Goal: Transaction & Acquisition: Obtain resource

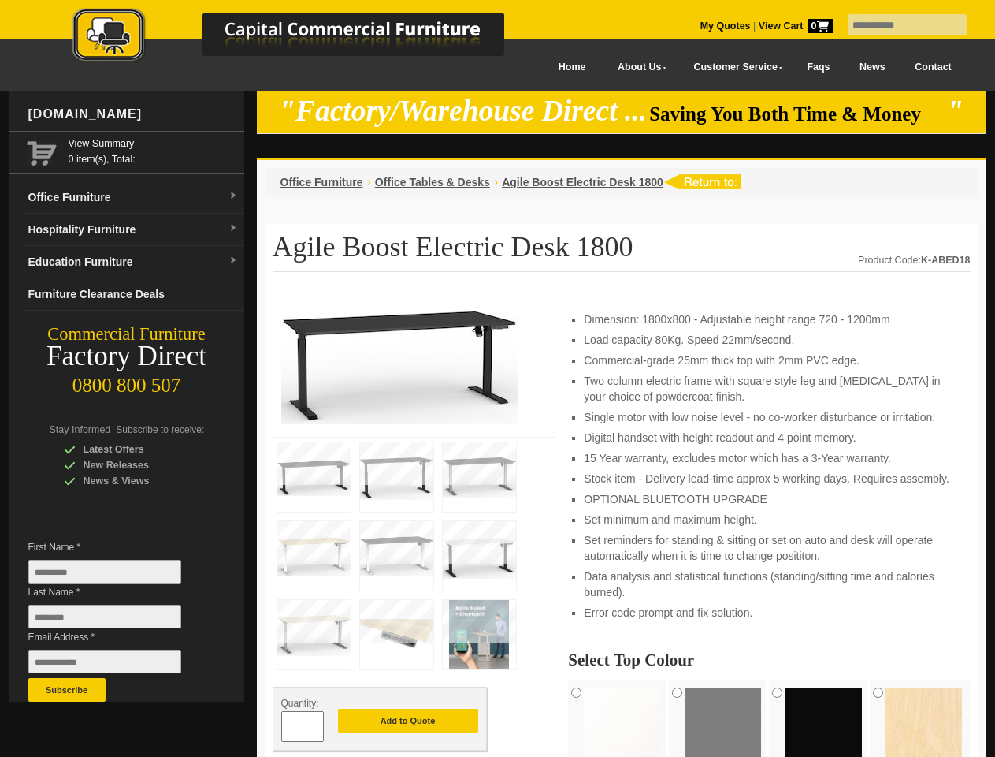
click at [898, 25] on input "text" at bounding box center [908, 24] width 118 height 21
click at [117, 620] on input "Last Name *" at bounding box center [104, 616] width 153 height 24
click at [67, 690] on button "Subscribe" at bounding box center [66, 690] width 77 height 24
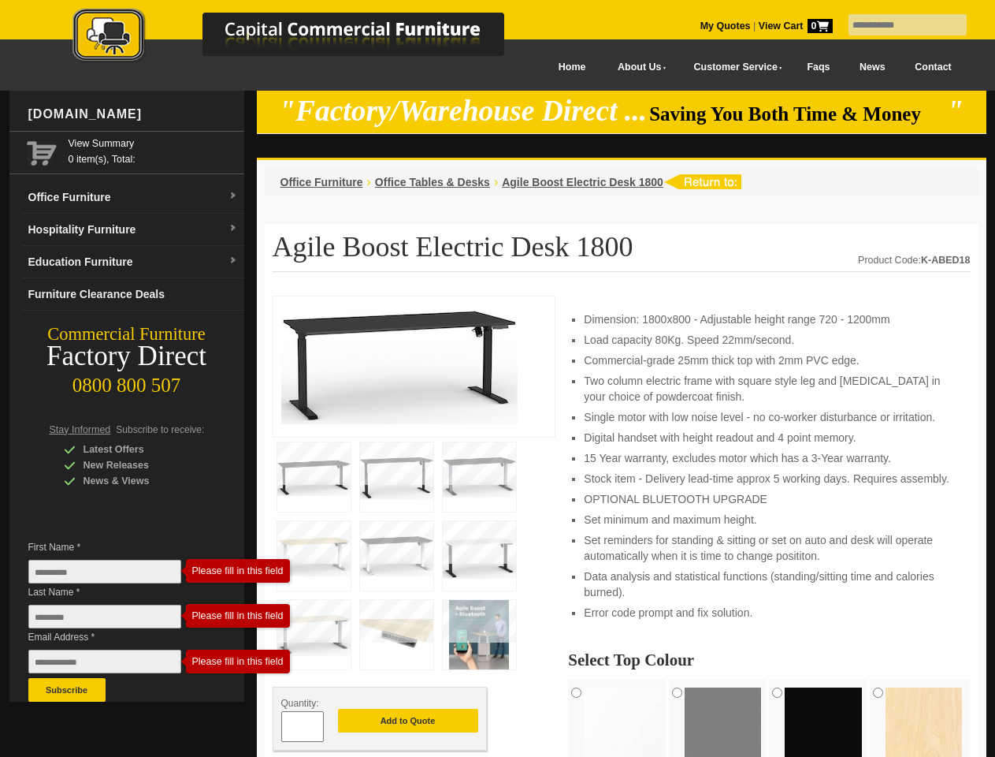
click at [622, 526] on li "Set minimum and maximum height." at bounding box center [769, 519] width 370 height 16
click at [408, 721] on button "Add to Quote" at bounding box center [408, 720] width 140 height 24
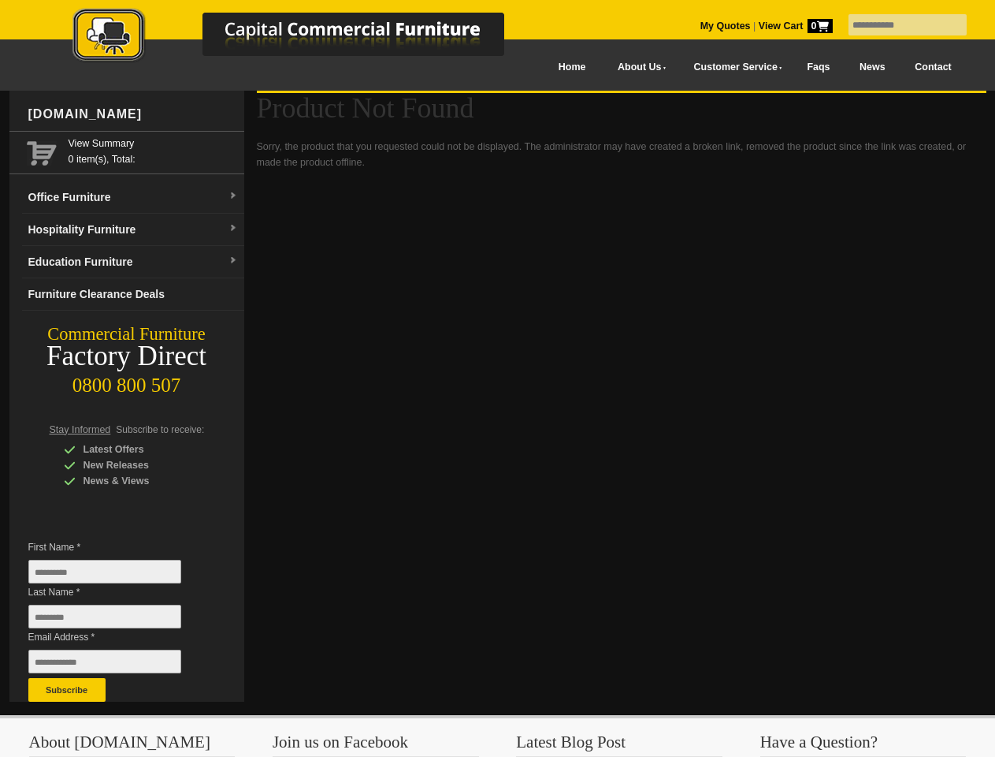
click at [898, 25] on input "text" at bounding box center [908, 24] width 118 height 21
click at [117, 620] on input "Last Name *" at bounding box center [104, 616] width 153 height 24
click at [67, 690] on button "Subscribe" at bounding box center [66, 690] width 77 height 24
